Goal: Navigation & Orientation: Find specific page/section

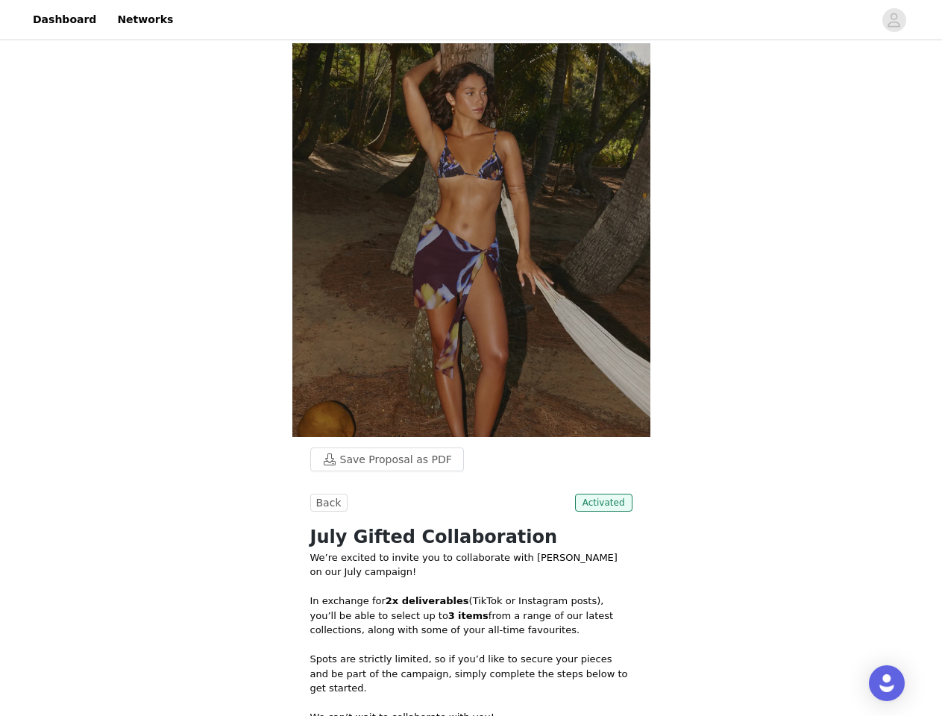
click at [471, 358] on img at bounding box center [471, 240] width 358 height 394
click at [471, 20] on div at bounding box center [528, 20] width 692 height 34
click at [895, 20] on icon "avatar" at bounding box center [894, 20] width 14 height 24
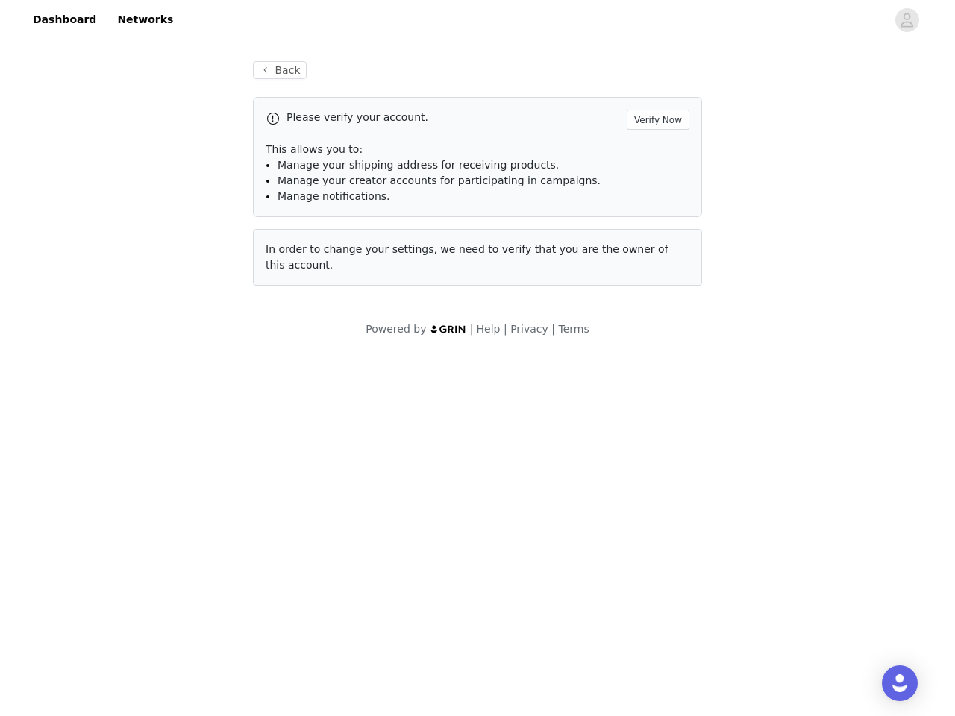
click at [380, 460] on body "Dashboard Networks Back Please verify your account. Verify Now This allows you …" at bounding box center [477, 358] width 955 height 716
click at [327, 503] on body "Dashboard Networks Back Please verify your account. Verify Now This allows you …" at bounding box center [477, 358] width 955 height 716
